Goal: Task Accomplishment & Management: Manage account settings

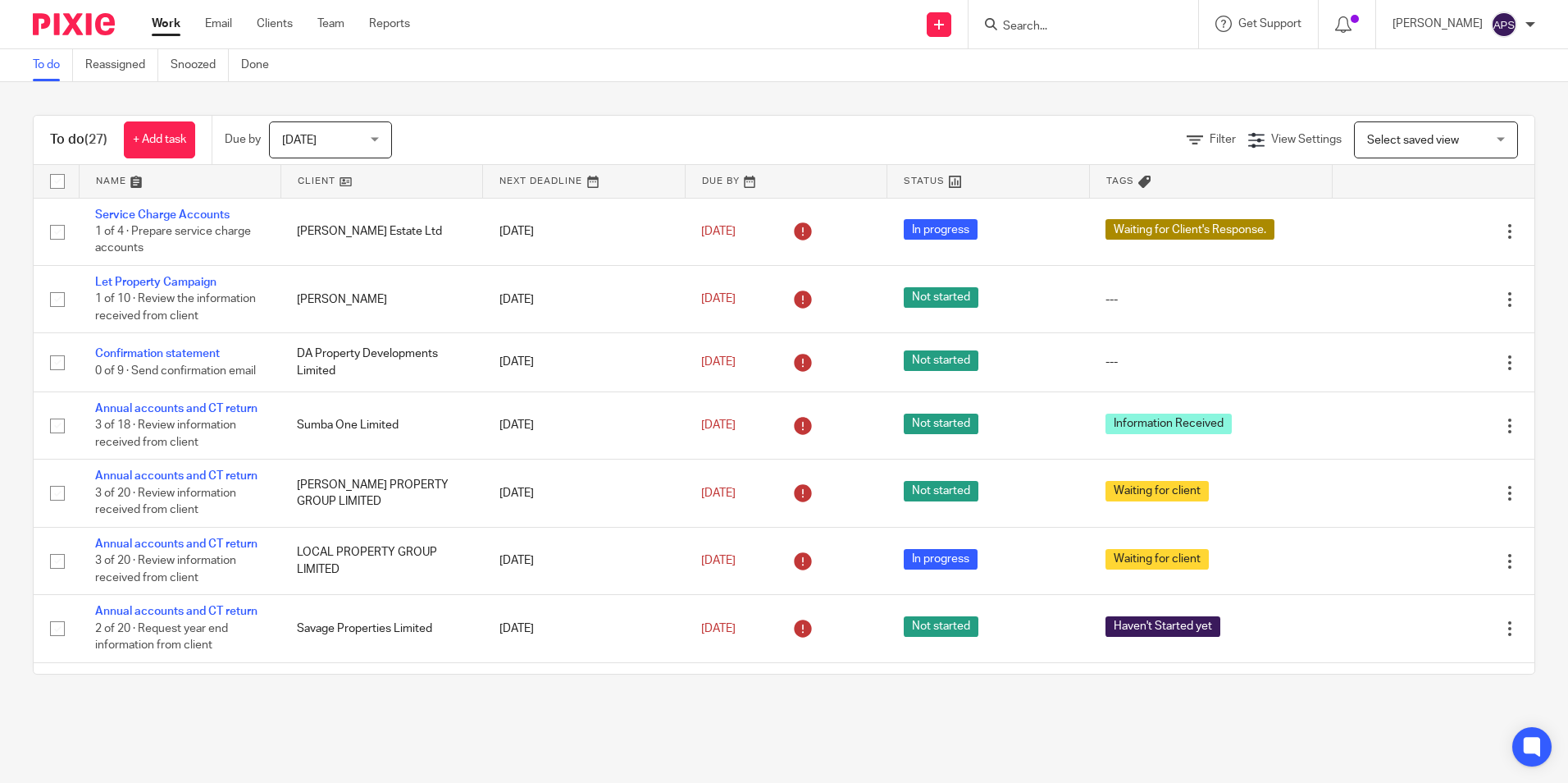
click at [1035, 40] on div at bounding box center [1084, 24] width 230 height 49
click at [1018, 23] on input "Search" at bounding box center [1075, 27] width 147 height 14
type input "POH"
click at [1066, 83] on link at bounding box center [1146, 71] width 295 height 38
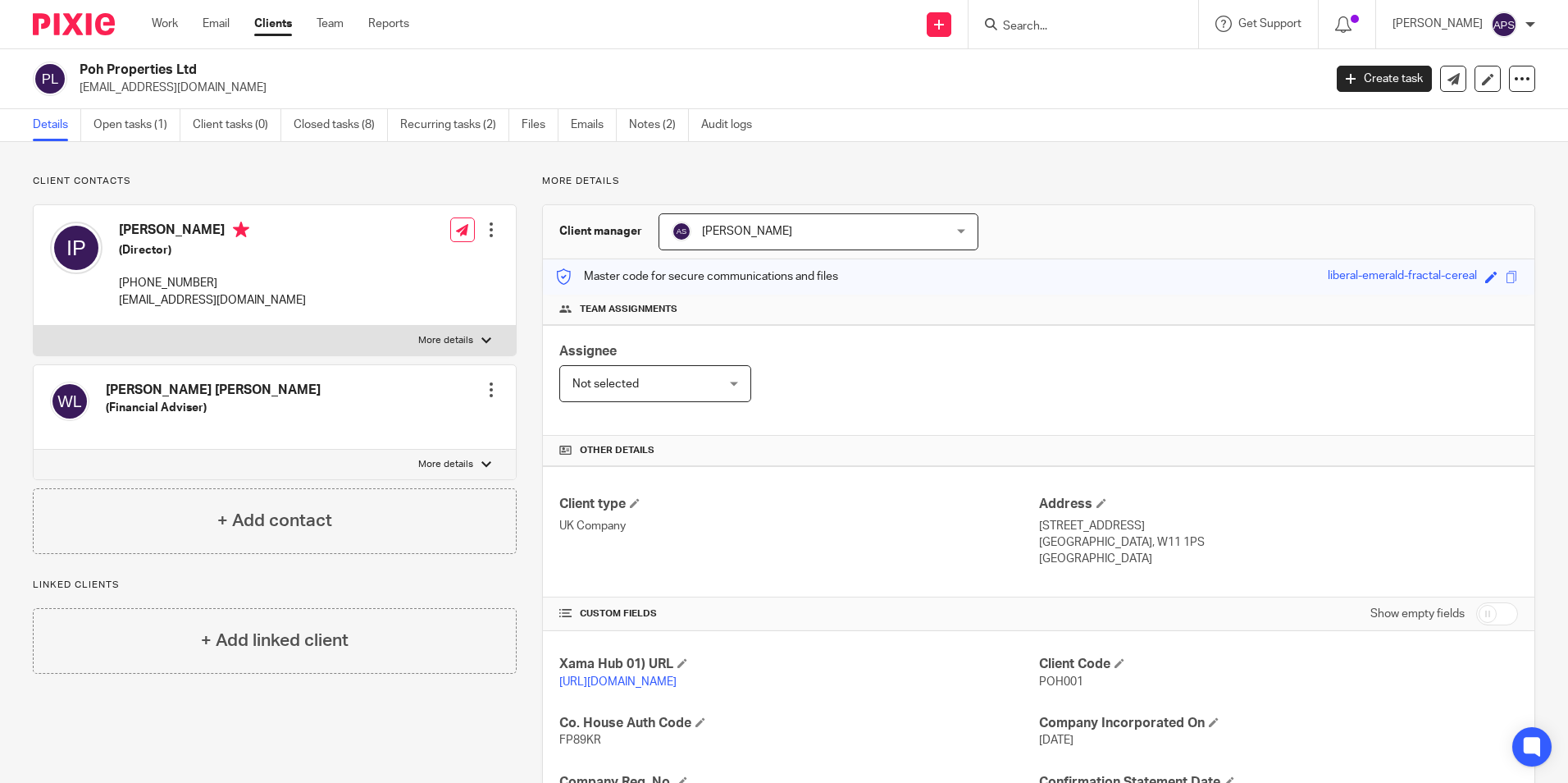
click at [1073, 180] on p "More details" at bounding box center [1038, 181] width 993 height 14
click at [137, 129] on link "Open tasks (1)" at bounding box center [136, 125] width 87 height 32
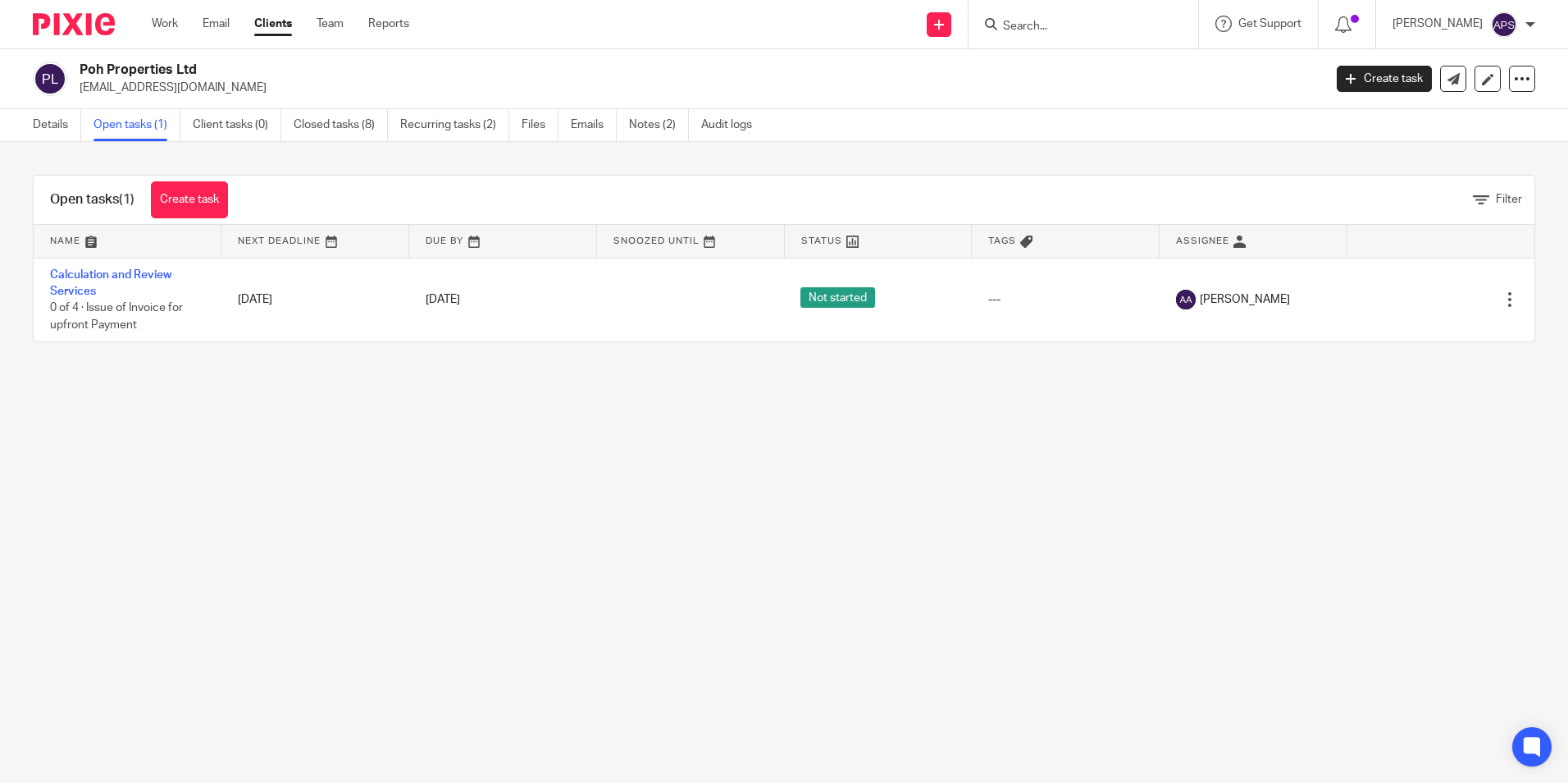
click at [479, 476] on main "Poh Properties Ltd pohpropertiesltd@gmail.com Create task Update from Companies…" at bounding box center [784, 392] width 1568 height 783
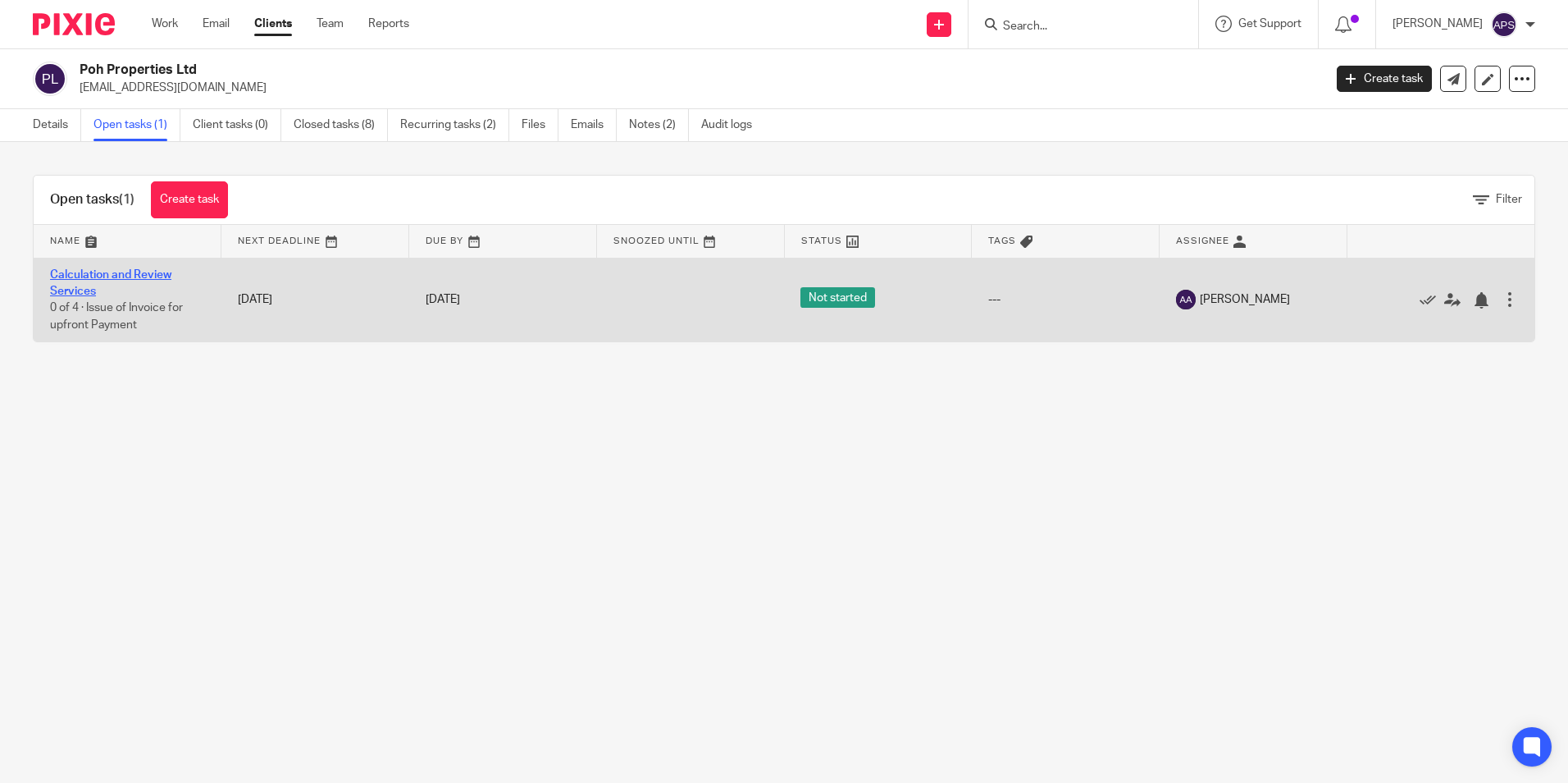
click at [97, 276] on link "Calculation and Review Services" at bounding box center [110, 283] width 121 height 28
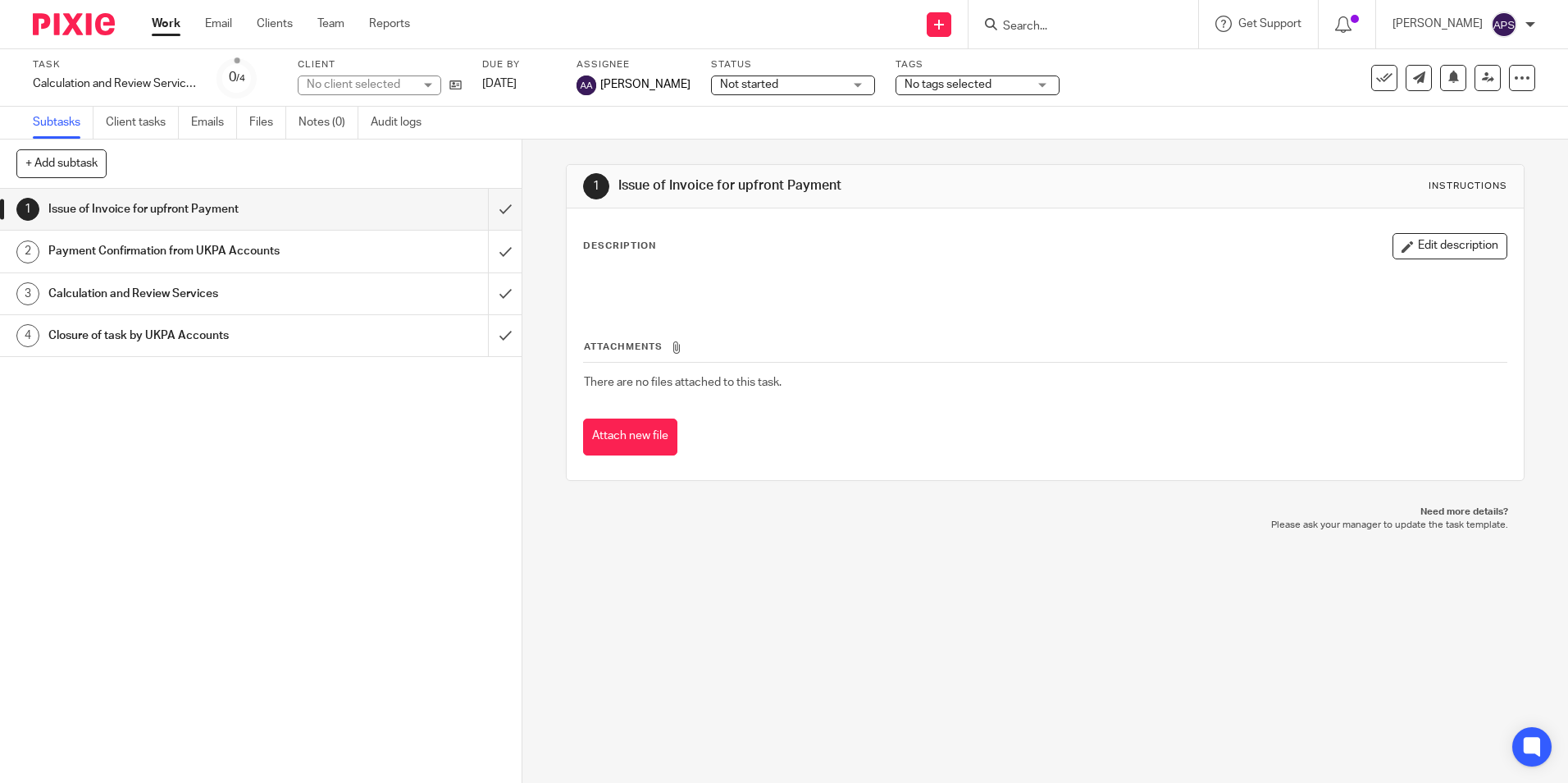
click at [579, 538] on div "1 Issue of Invoice for upfront Payment Instructions Description Edit descriptio…" at bounding box center [1045, 461] width 1046 height 644
click at [1482, 78] on icon at bounding box center [1488, 78] width 13 height 13
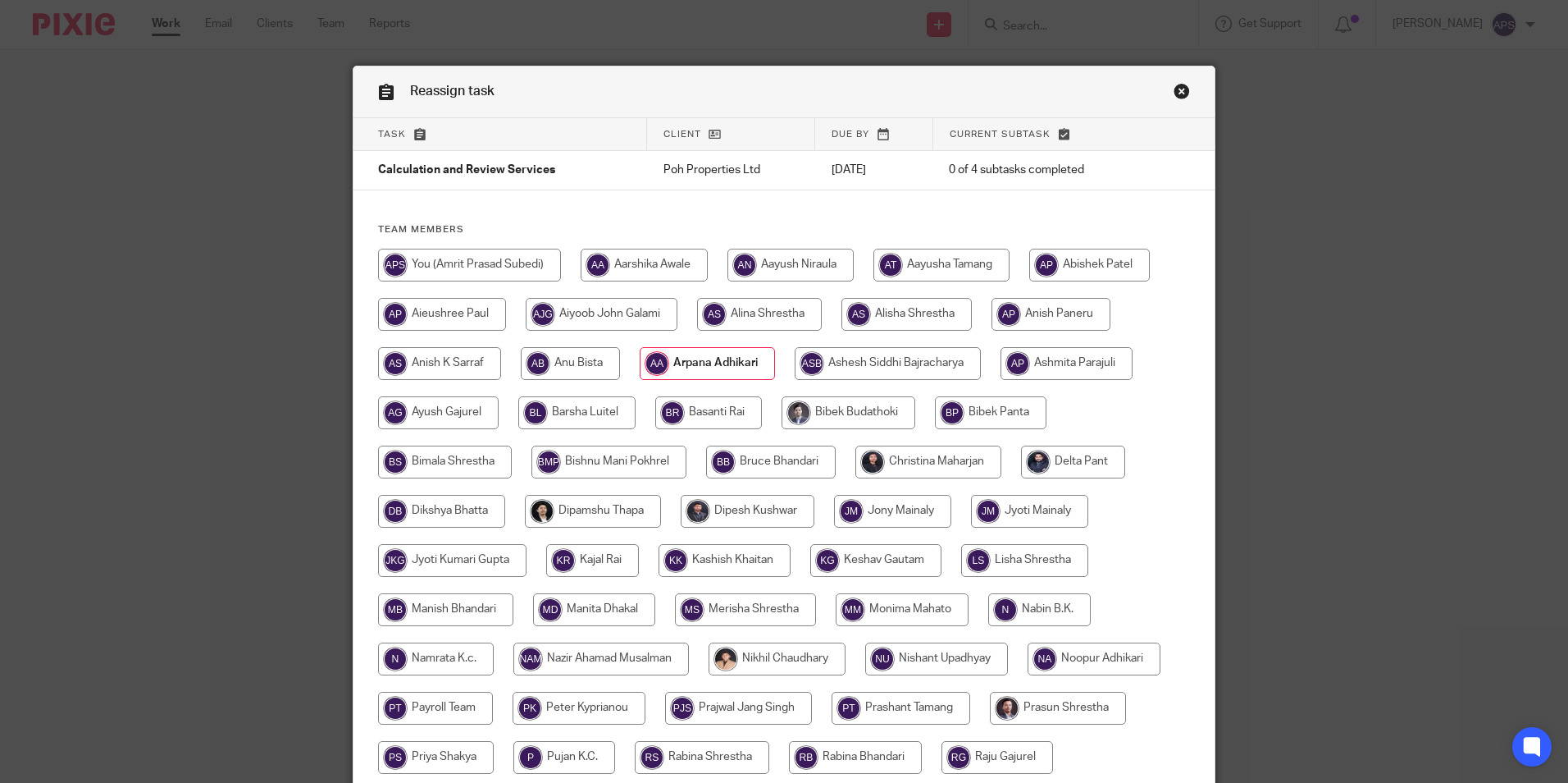
click at [927, 453] on input "radio" at bounding box center [929, 462] width 146 height 33
radio input "true"
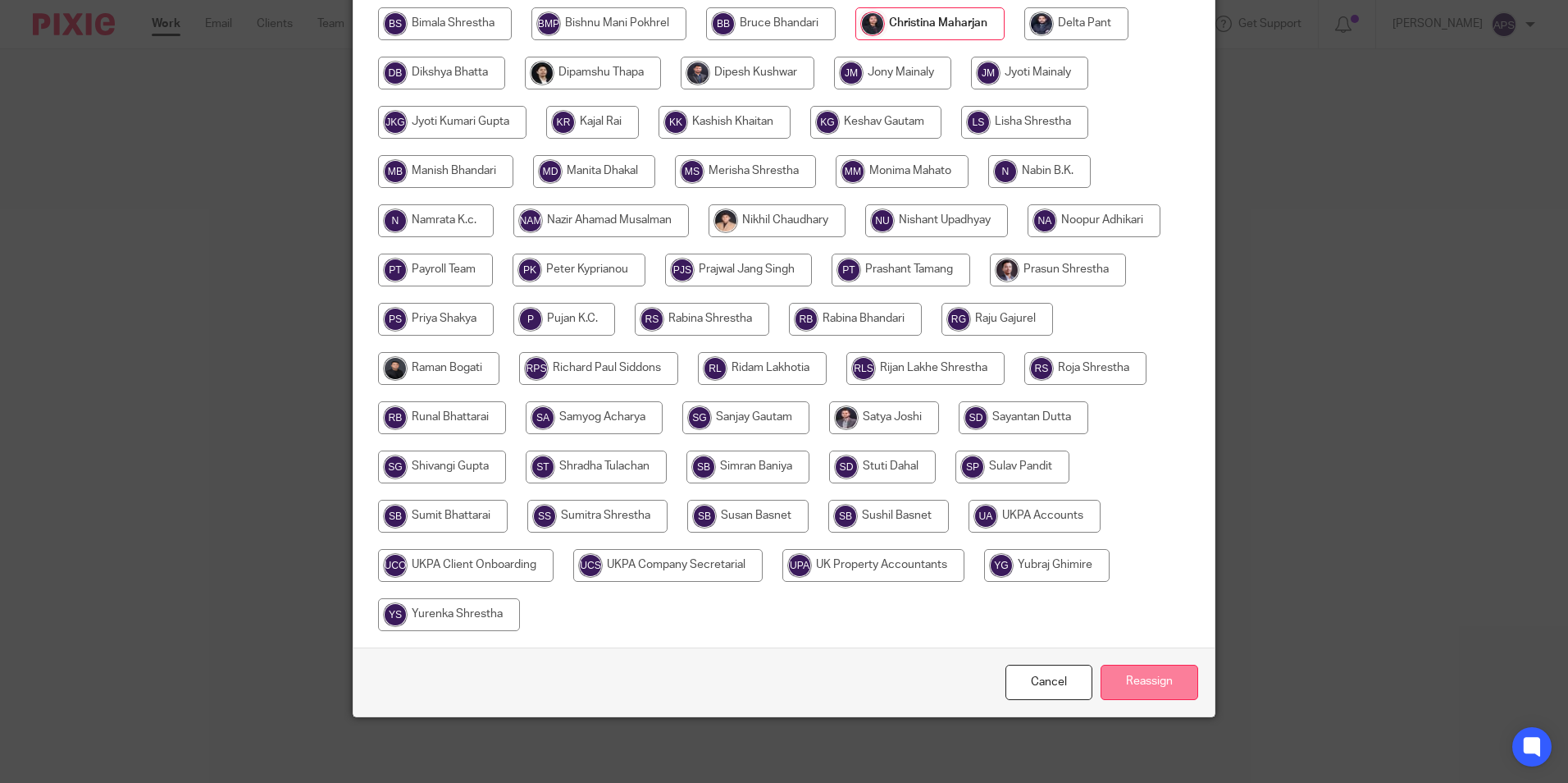
scroll to position [356, 0]
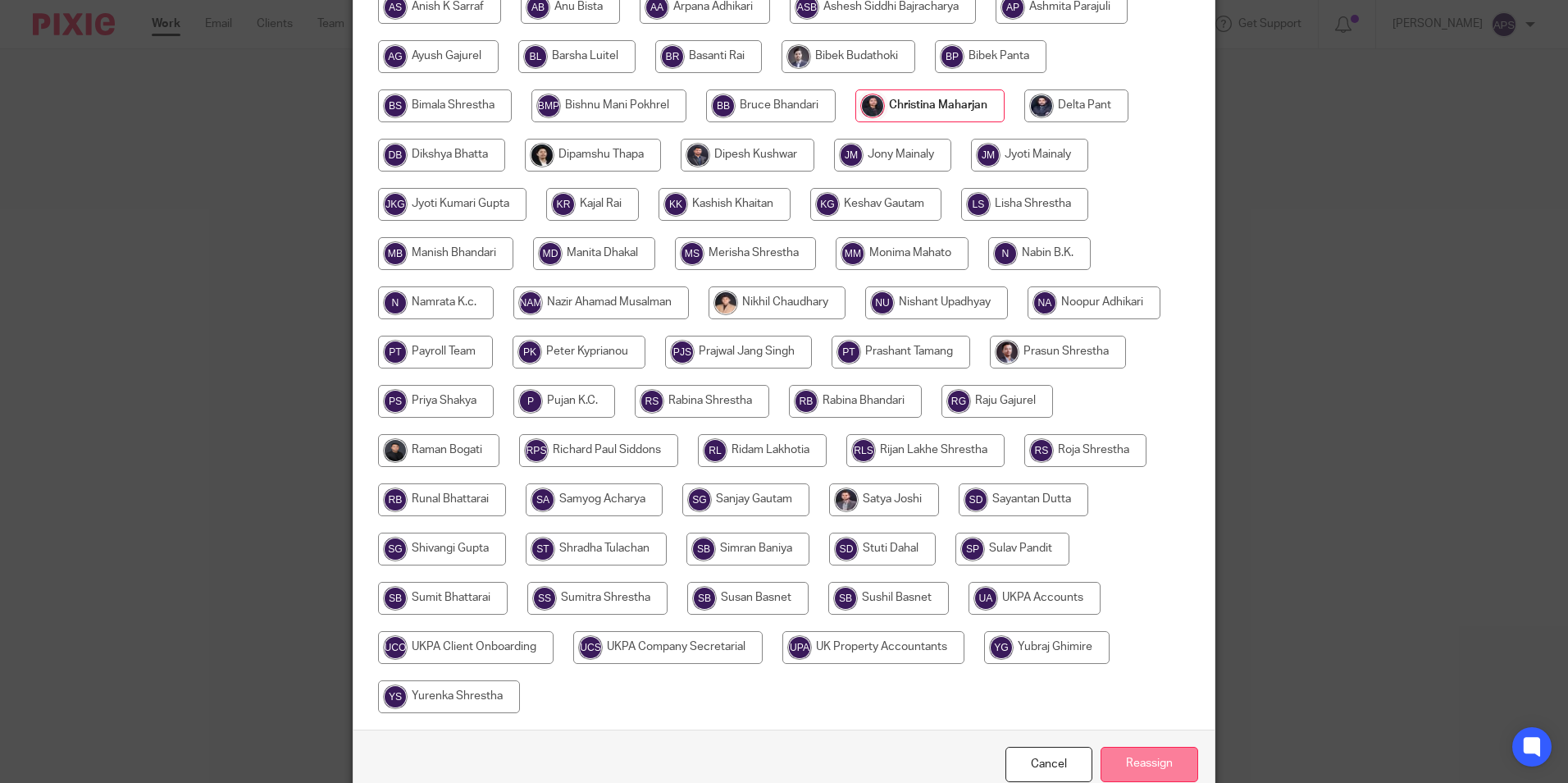
click at [1134, 755] on input "Reassign" at bounding box center [1150, 764] width 98 height 35
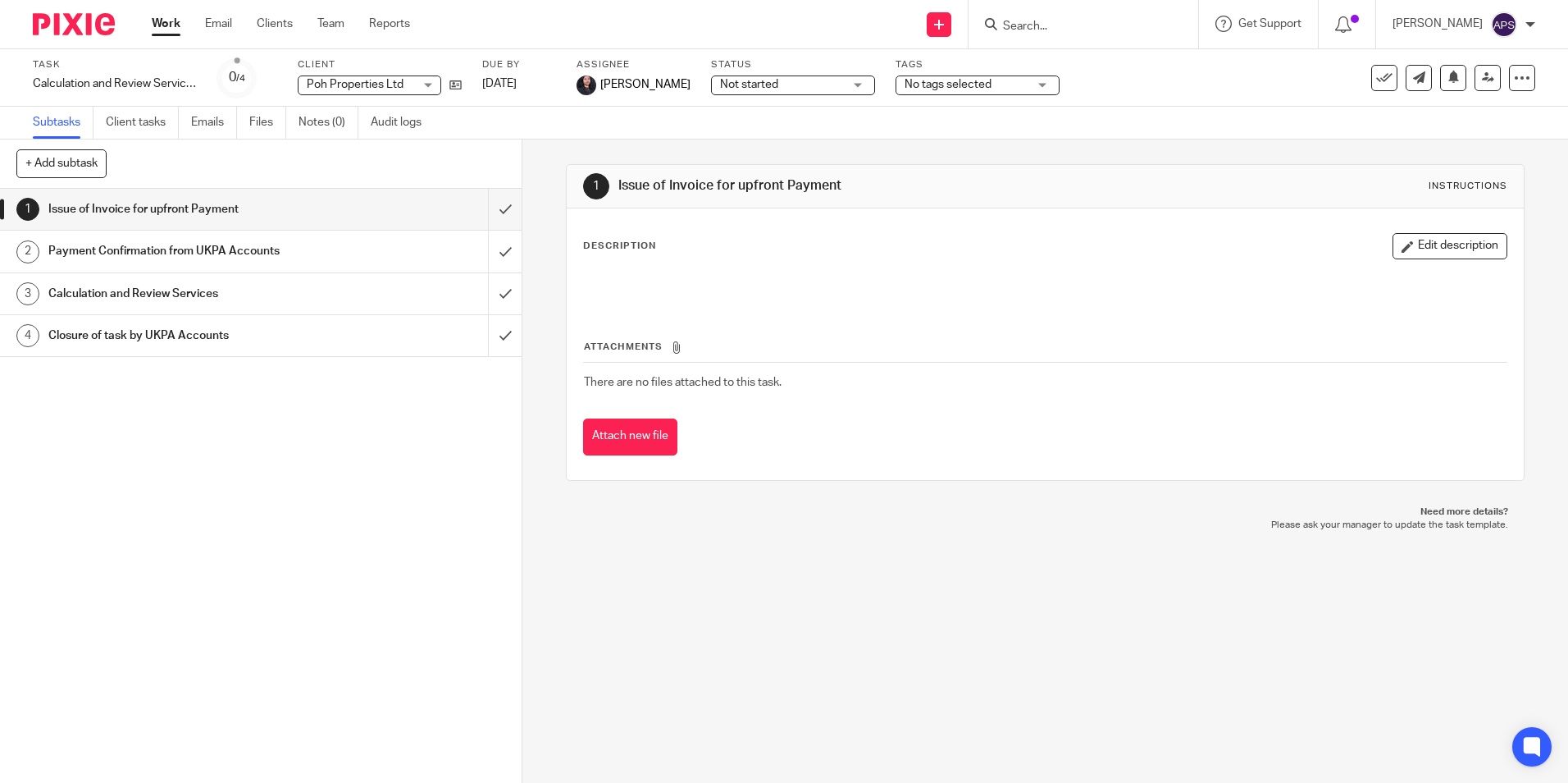
click at [981, 422] on div "Attach new file" at bounding box center [1045, 437] width 924 height 37
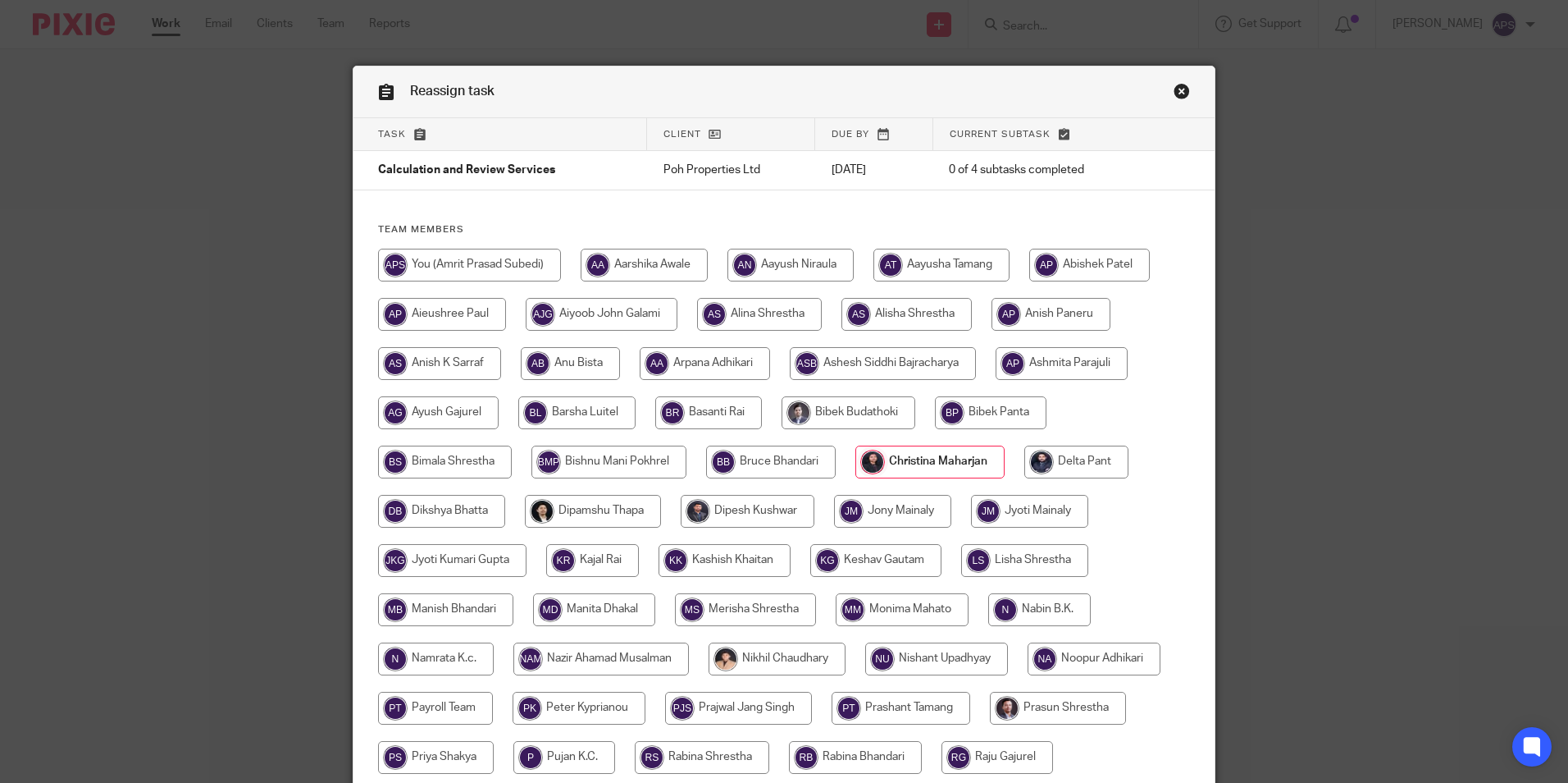
click at [1175, 95] on link "Close this dialog window" at bounding box center [1182, 94] width 16 height 23
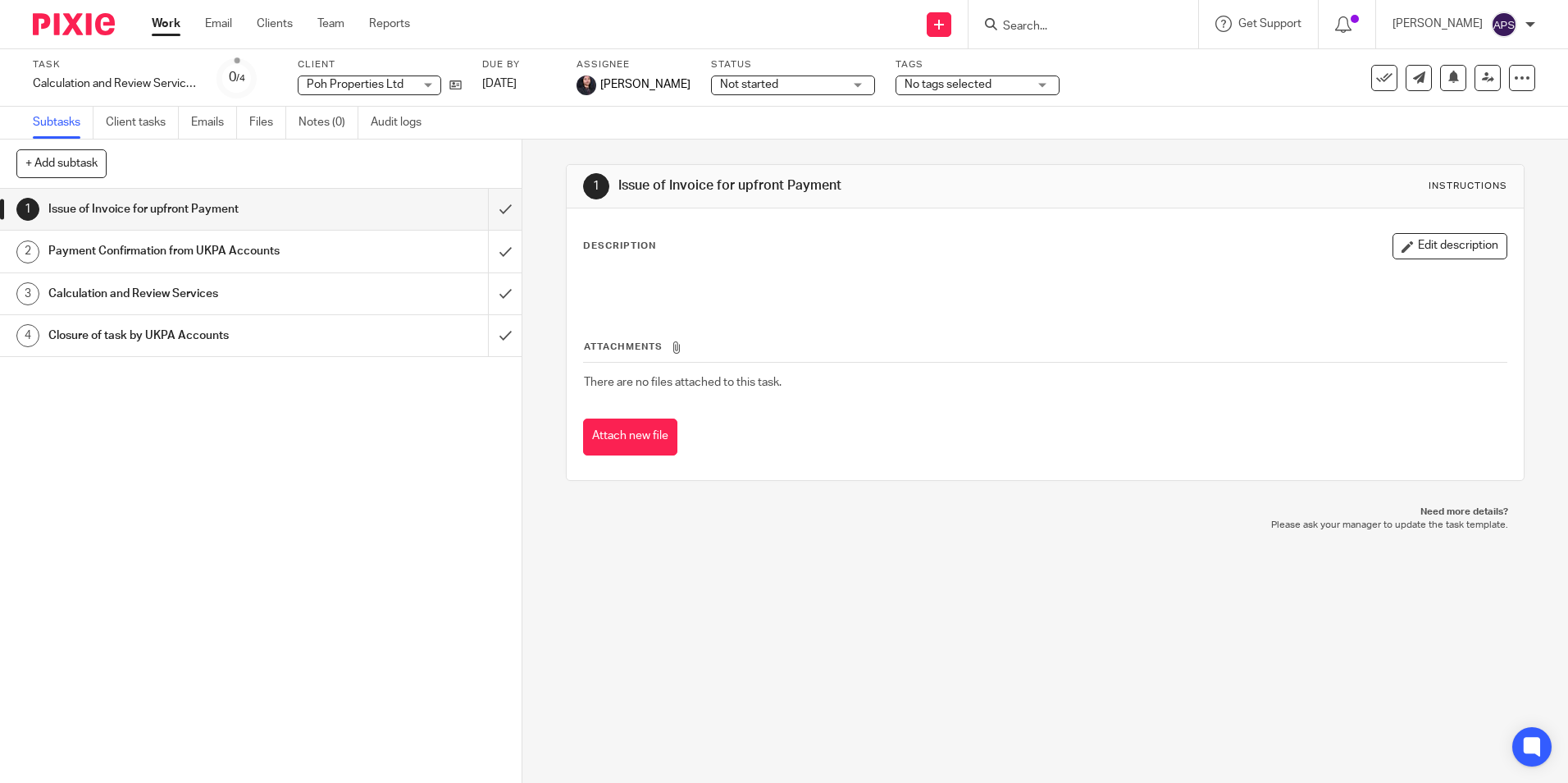
click at [1066, 127] on div "Subtasks Client tasks Emails Files Notes (0) Audit logs" at bounding box center [784, 123] width 1568 height 33
click at [546, 300] on div "1 Issue of Invoice for upfront Payment Instructions Description Edit descriptio…" at bounding box center [1045, 461] width 1046 height 644
click at [76, 19] on img at bounding box center [73, 24] width 82 height 23
